Goal: Task Accomplishment & Management: Manage account settings

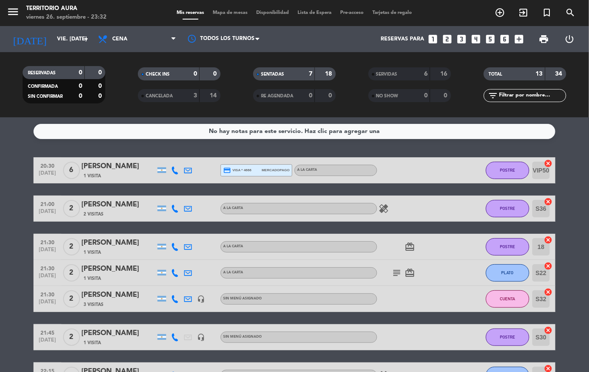
scroll to position [60, 0]
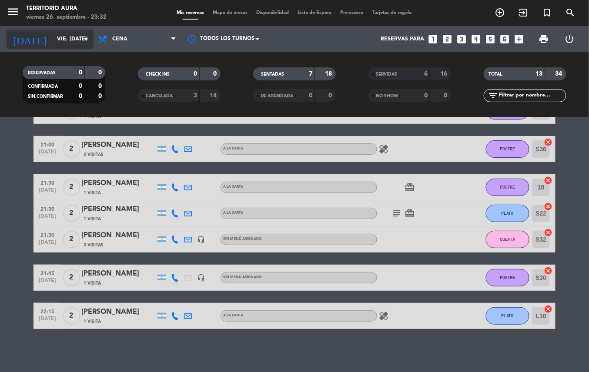
click at [53, 39] on input "vie. [DATE]" at bounding box center [90, 39] width 74 height 15
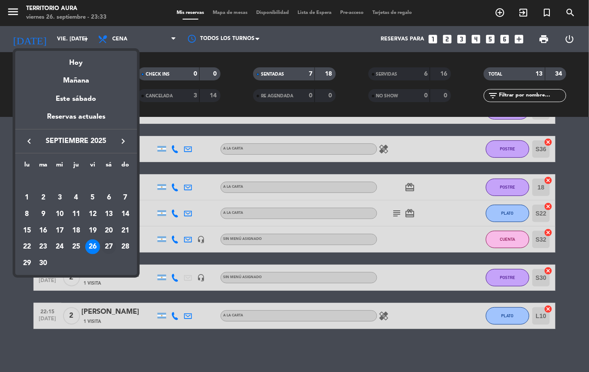
click at [106, 247] on div "27" at bounding box center [108, 247] width 15 height 15
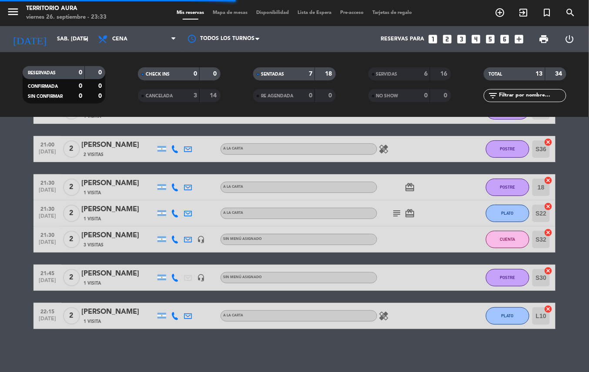
scroll to position [0, 0]
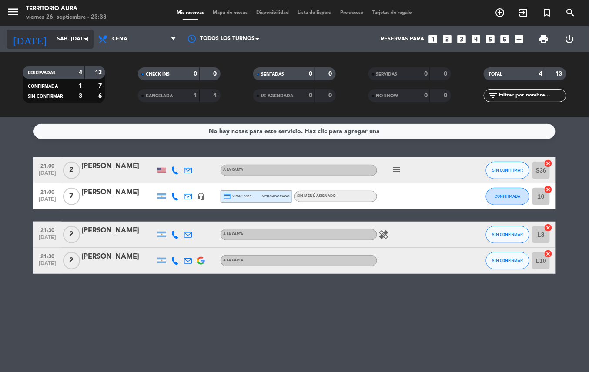
click at [53, 37] on input "sáb. [DATE]" at bounding box center [90, 39] width 74 height 15
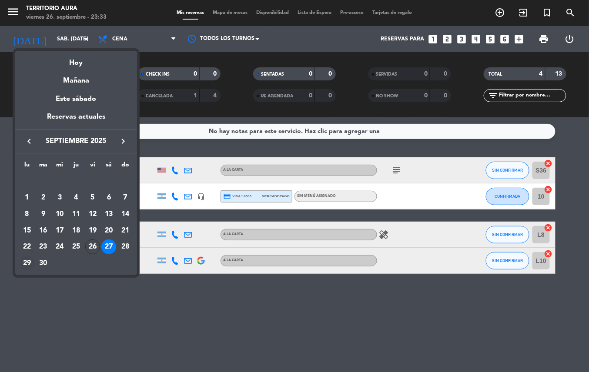
click at [28, 268] on div "29" at bounding box center [27, 263] width 15 height 15
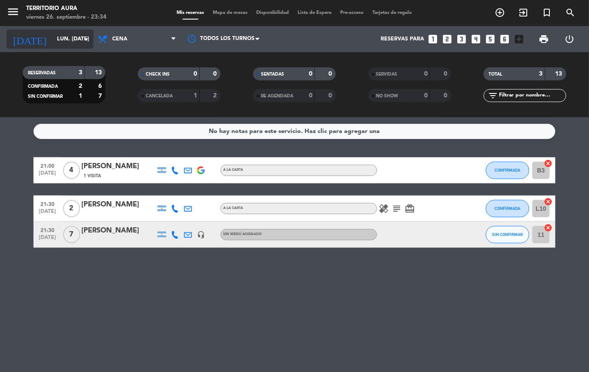
click at [53, 39] on input "lun. [DATE]" at bounding box center [90, 39] width 74 height 15
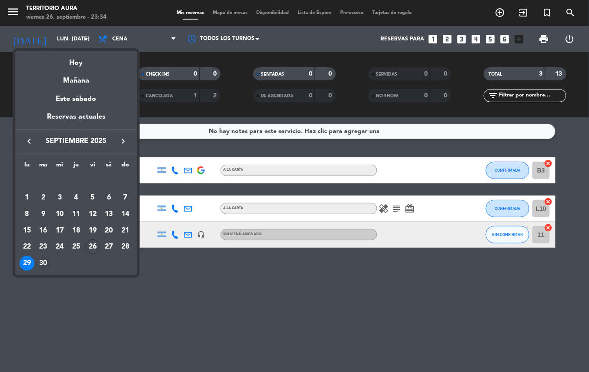
click at [42, 267] on div "30" at bounding box center [43, 263] width 15 height 15
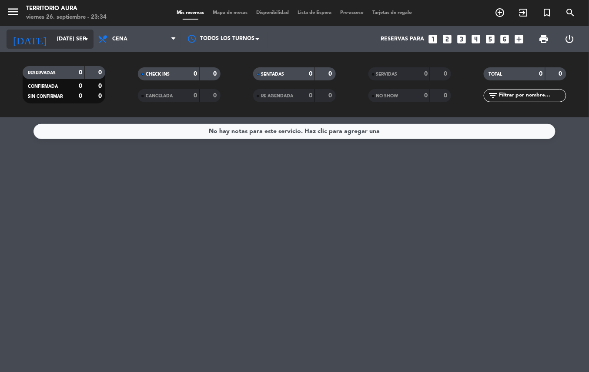
click at [63, 43] on input "[DATE] sep." at bounding box center [90, 39] width 74 height 15
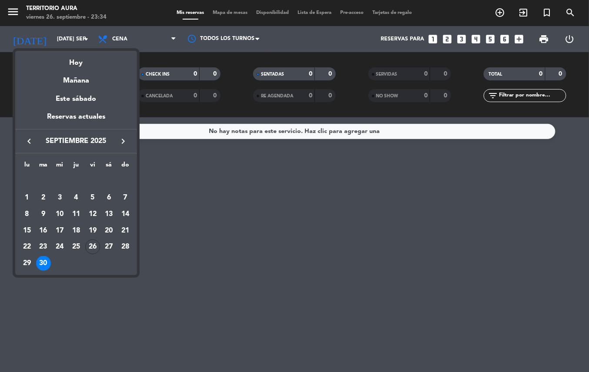
click at [63, 35] on div at bounding box center [294, 186] width 589 height 372
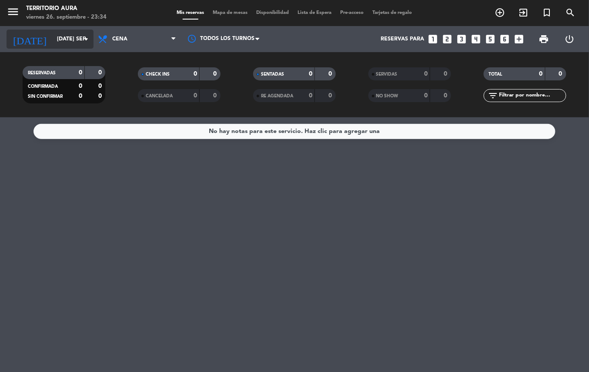
click at [61, 37] on input "[DATE] sep." at bounding box center [90, 39] width 74 height 15
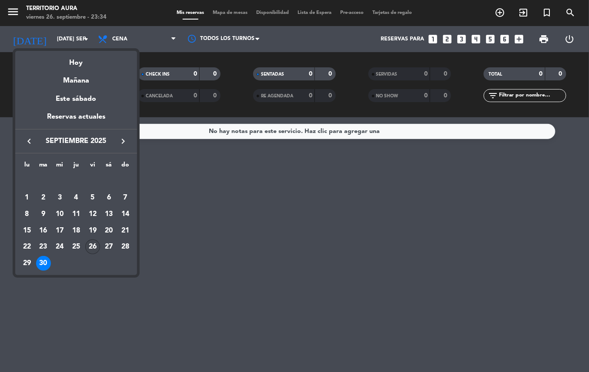
click at [91, 249] on div "26" at bounding box center [92, 247] width 15 height 15
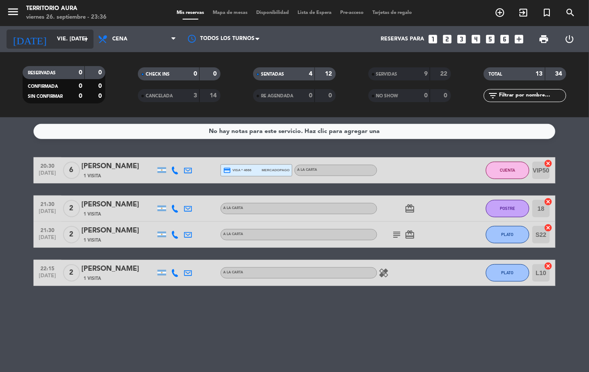
click at [88, 39] on icon "arrow_drop_down" at bounding box center [86, 39] width 10 height 10
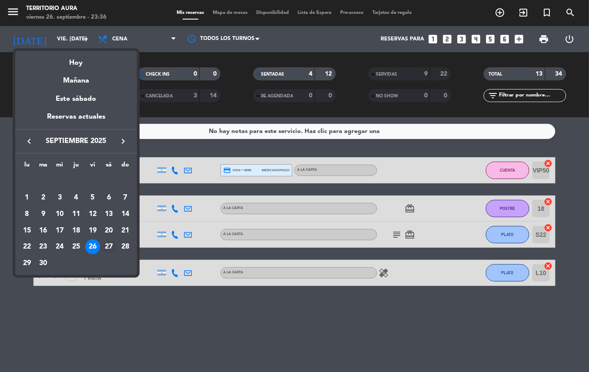
click at [108, 251] on div "27" at bounding box center [108, 247] width 15 height 15
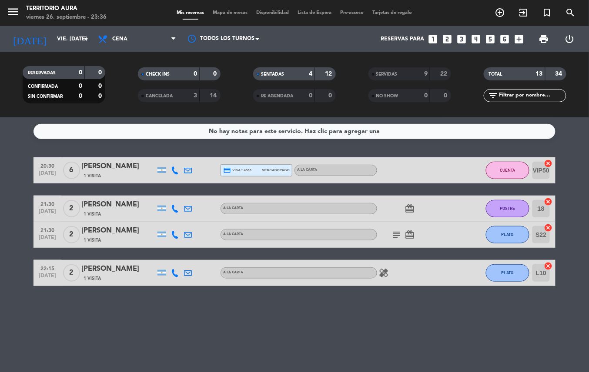
type input "sáb. [DATE]"
